Goal: Task Accomplishment & Management: Use online tool/utility

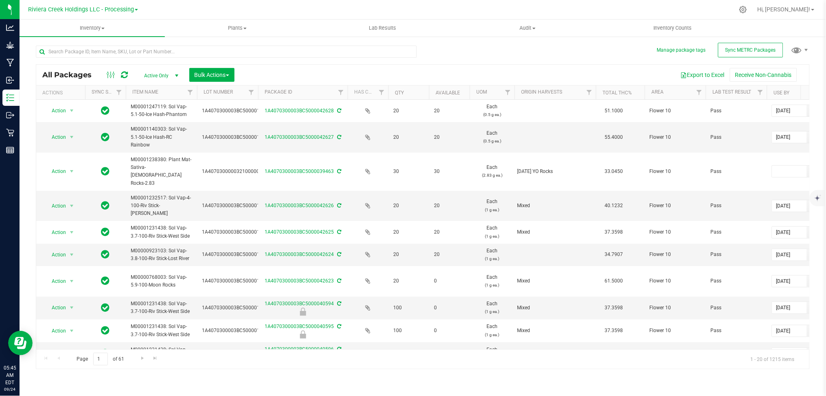
scroll to position [0, 17]
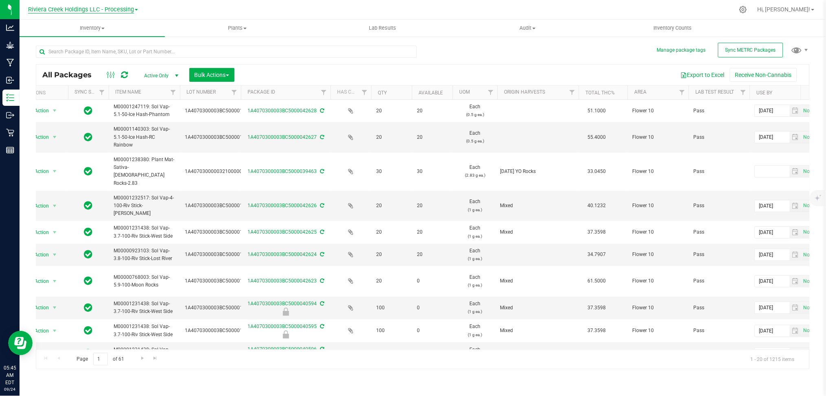
click at [122, 9] on span "Riviera Creek Holdings LLC - Processing" at bounding box center [81, 9] width 106 height 7
click at [125, 29] on link "Riviera Creek Holdings LLC - Cultivation" at bounding box center [83, 28] width 119 height 11
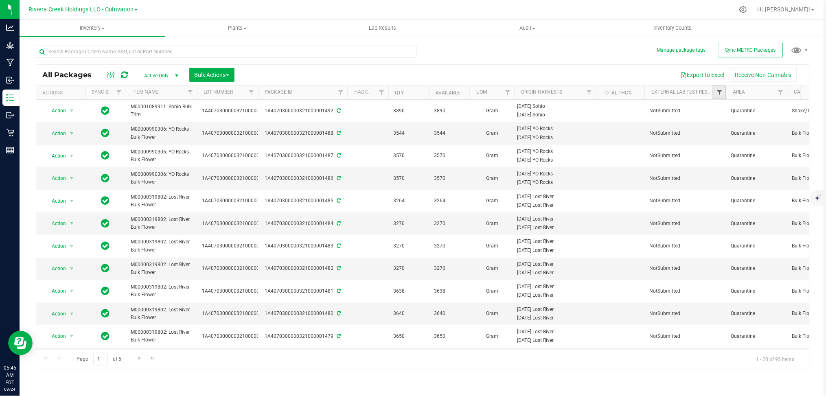
click at [720, 93] on span "Filter" at bounding box center [719, 92] width 7 height 7
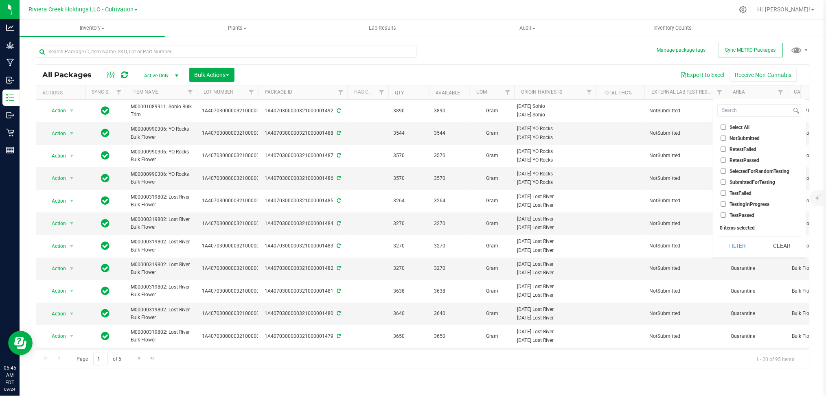
click at [752, 180] on span "SubmittedForTesting" at bounding box center [753, 182] width 46 height 5
click at [726, 179] on input "SubmittedForTesting" at bounding box center [723, 181] width 5 height 5
click at [732, 244] on button "Filter" at bounding box center [736, 246] width 39 height 18
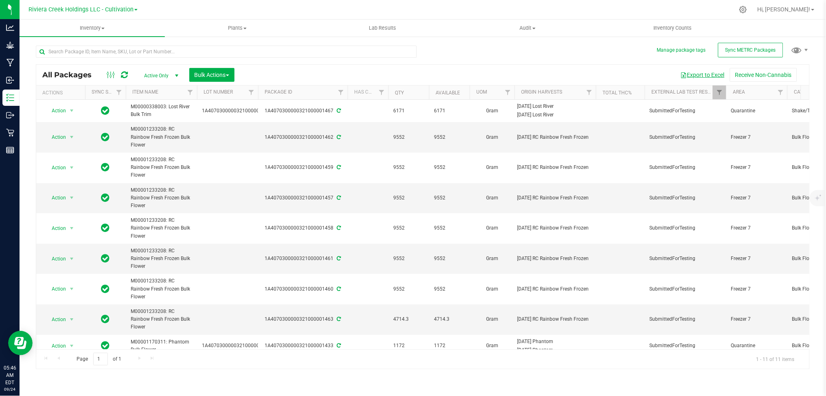
click at [698, 76] on button "Export to Excel" at bounding box center [702, 75] width 55 height 14
click at [717, 92] on span "Filter" at bounding box center [719, 92] width 7 height 7
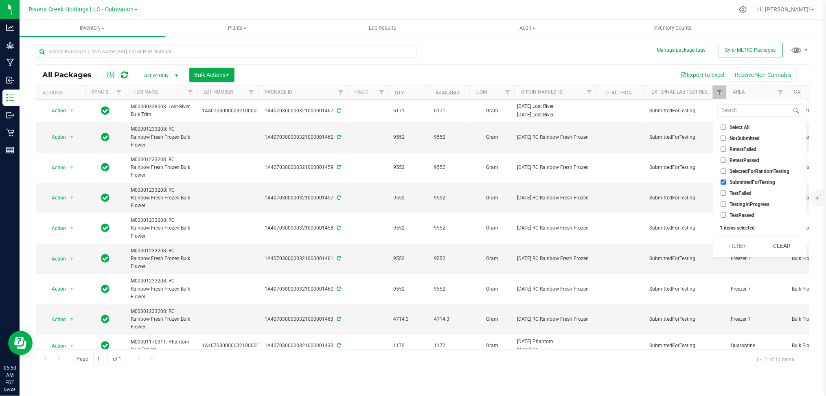
click at [746, 182] on span "SubmittedForTesting" at bounding box center [753, 182] width 46 height 5
click at [726, 182] on input "SubmittedForTesting" at bounding box center [723, 181] width 5 height 5
checkbox input "false"
click at [778, 248] on button "Clear" at bounding box center [781, 246] width 39 height 18
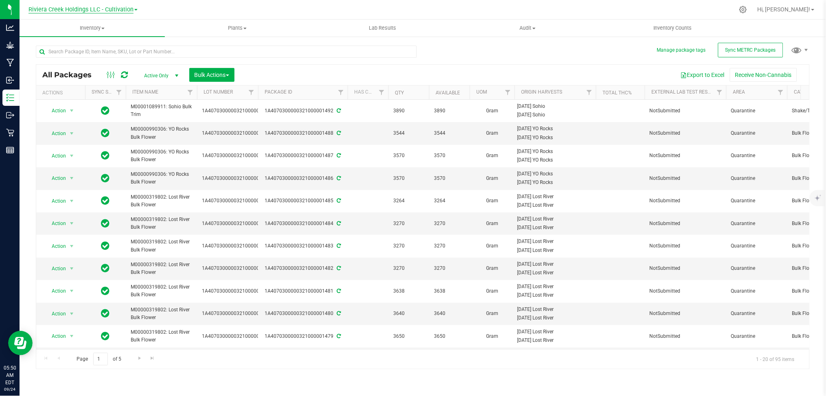
click at [125, 8] on span "Riviera Creek Holdings LLC - Cultivation" at bounding box center [80, 9] width 105 height 7
click at [116, 41] on link "Riviera Creek Holdings LLC - Processing" at bounding box center [83, 39] width 119 height 11
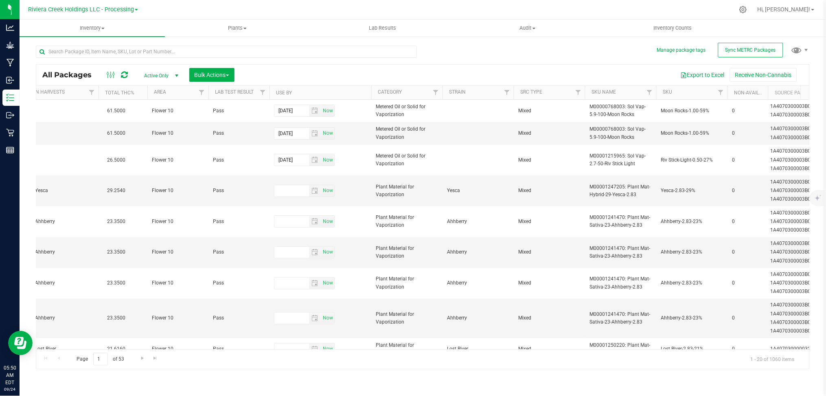
scroll to position [0, 531]
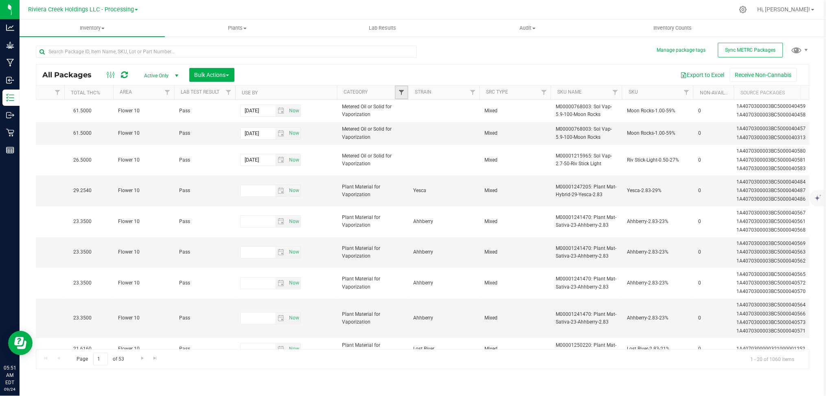
click at [400, 90] on span "Filter" at bounding box center [401, 92] width 7 height 7
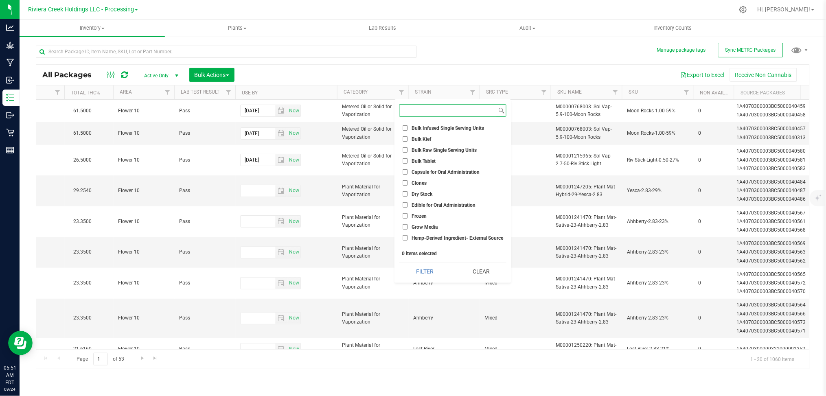
scroll to position [108, 0]
click at [460, 149] on span "Edible for Oral Administration" at bounding box center [443, 151] width 64 height 5
click at [408, 149] on input "Edible for Oral Administration" at bounding box center [404, 150] width 5 height 5
checkbox input "true"
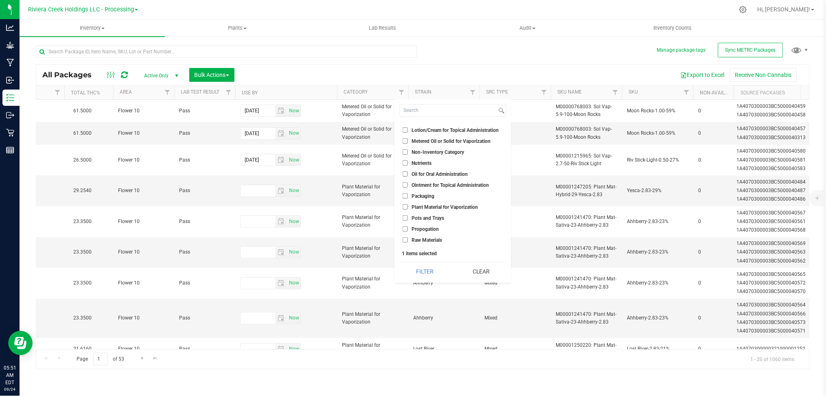
click at [464, 140] on span "Metered Oil or Solid for Vaporization" at bounding box center [450, 141] width 79 height 5
click at [408, 140] on input "Metered Oil or Solid for Vaporization" at bounding box center [404, 140] width 5 height 5
checkbox input "true"
click at [444, 205] on span "Plant Material for Vaporization" at bounding box center [444, 207] width 66 height 5
click at [408, 204] on input "Plant Material for Vaporization" at bounding box center [404, 206] width 5 height 5
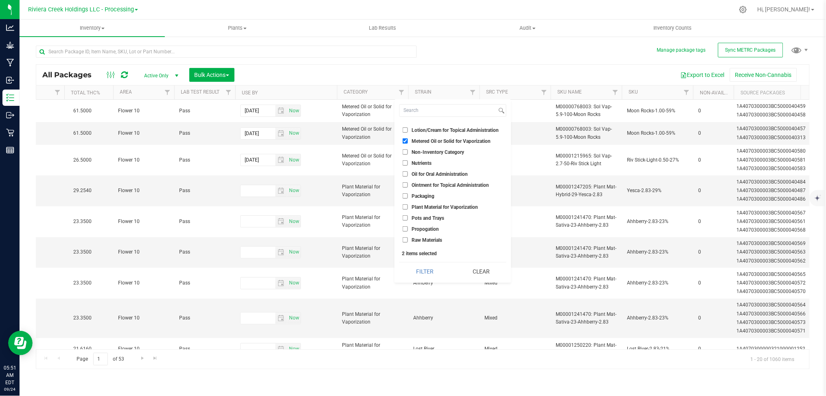
checkbox input "true"
click at [426, 269] on button "Filter" at bounding box center [424, 271] width 50 height 18
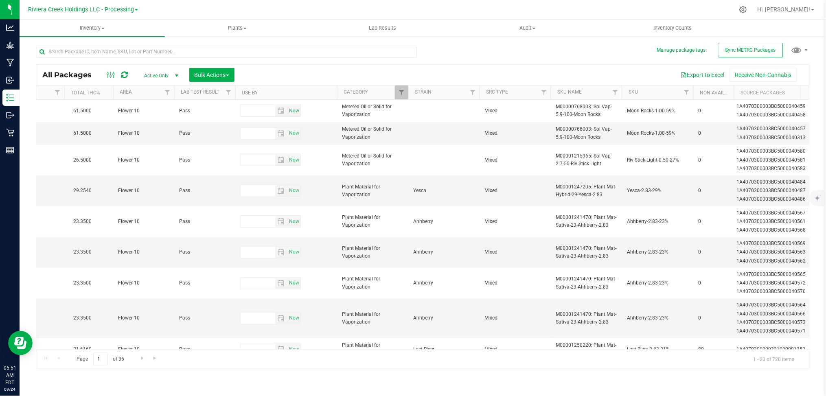
type input "[DATE]"
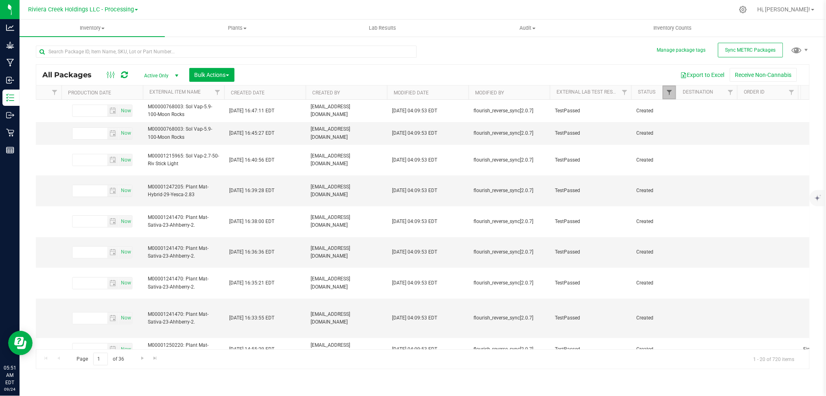
click at [668, 93] on span "Filter" at bounding box center [669, 92] width 7 height 7
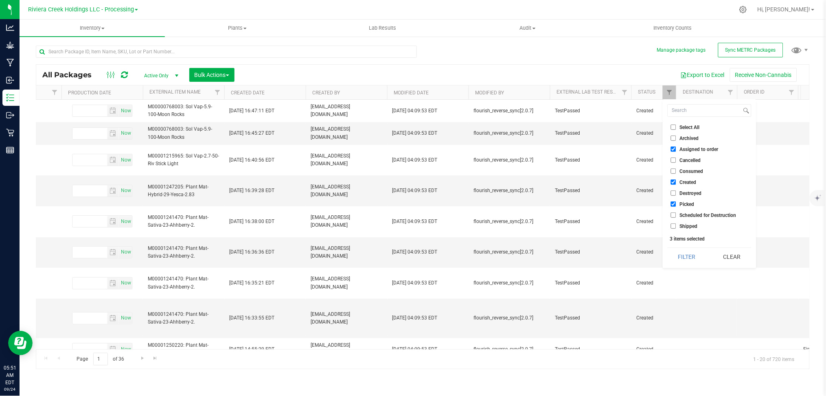
click at [702, 147] on span "Assigned to order" at bounding box center [699, 149] width 39 height 5
click at [676, 146] on input "Assigned to order" at bounding box center [673, 148] width 5 height 5
checkbox input "false"
click at [691, 255] on button "Filter" at bounding box center [686, 257] width 39 height 18
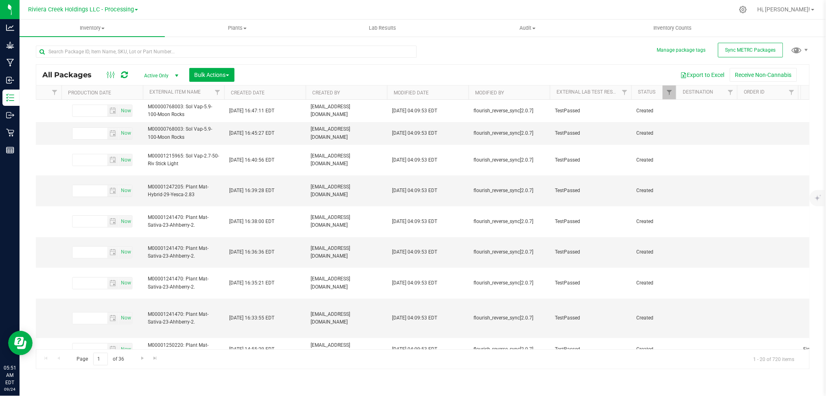
type input "[DATE]"
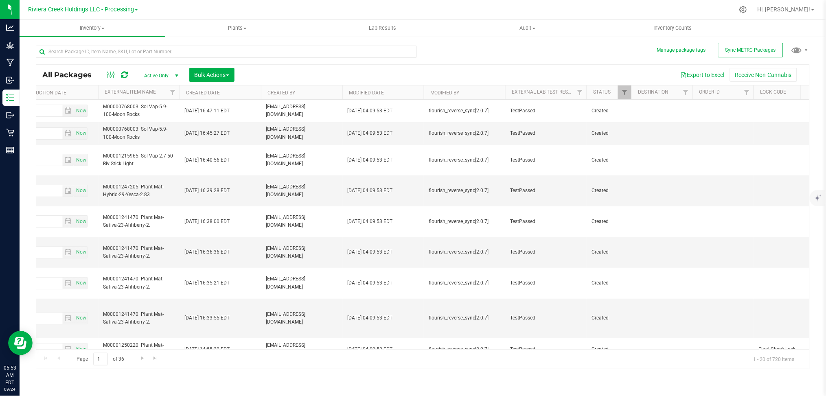
scroll to position [0, 1571]
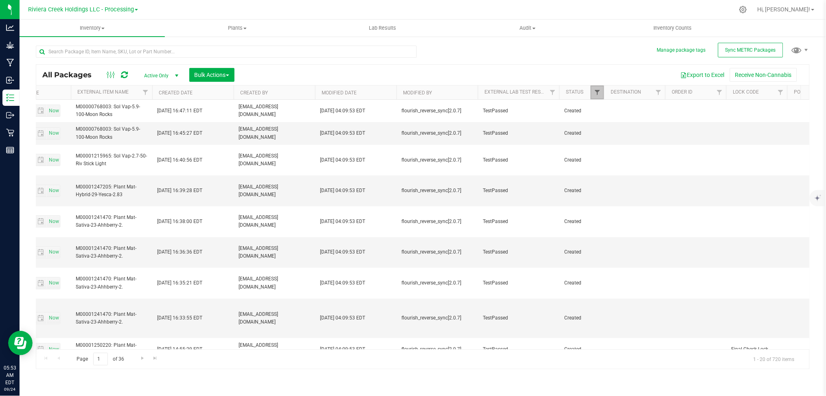
click at [597, 92] on span "Filter" at bounding box center [597, 92] width 7 height 7
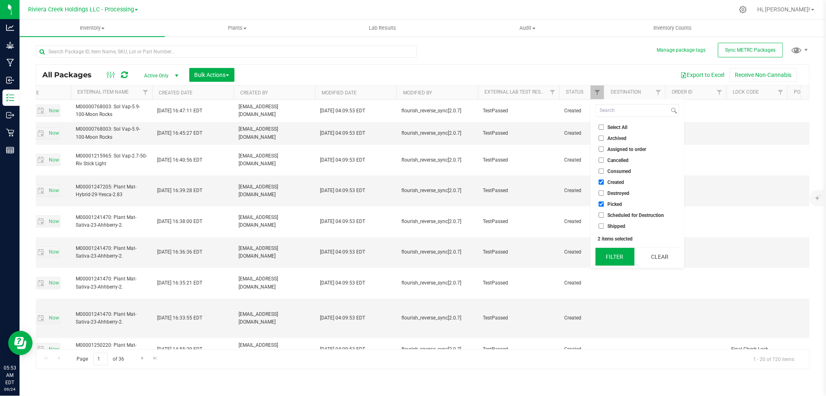
click at [621, 256] on button "Filter" at bounding box center [614, 257] width 39 height 18
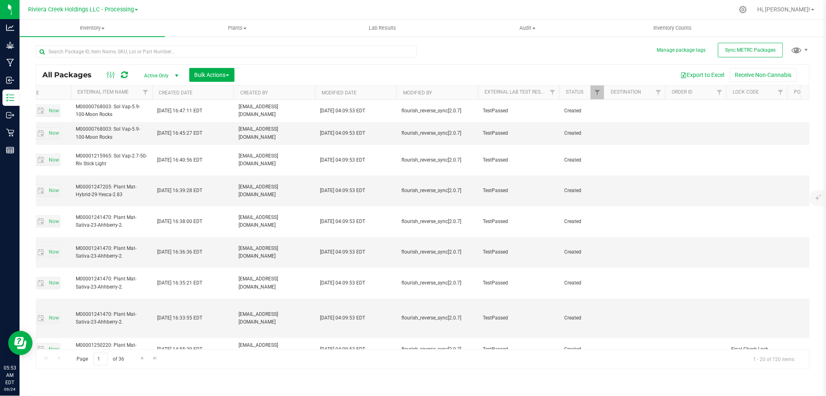
type input "[DATE]"
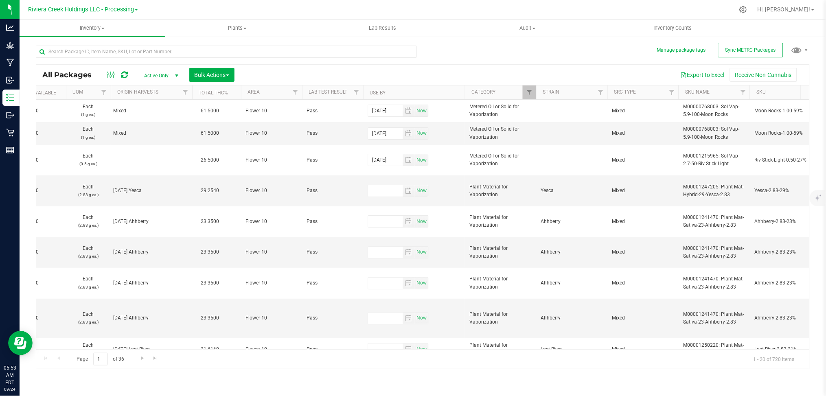
scroll to position [0, 167]
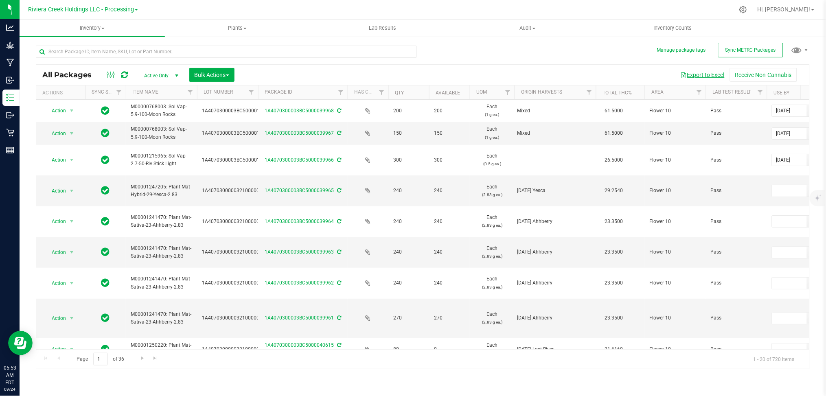
click at [704, 73] on button "Export to Excel" at bounding box center [702, 75] width 55 height 14
